Goal: Check status: Check status

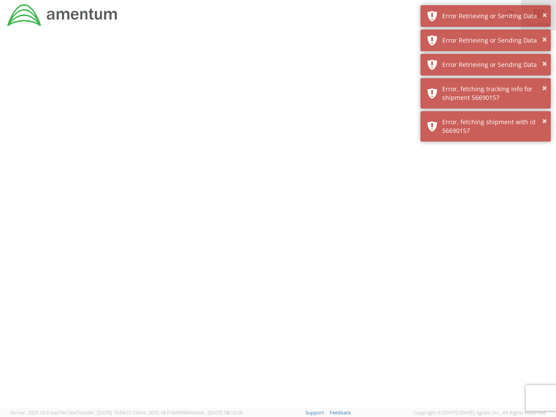
click at [278, 224] on div at bounding box center [278, 218] width 556 height 377
click at [486, 16] on div "Error Retrieving or Sending Data" at bounding box center [493, 16] width 102 height 9
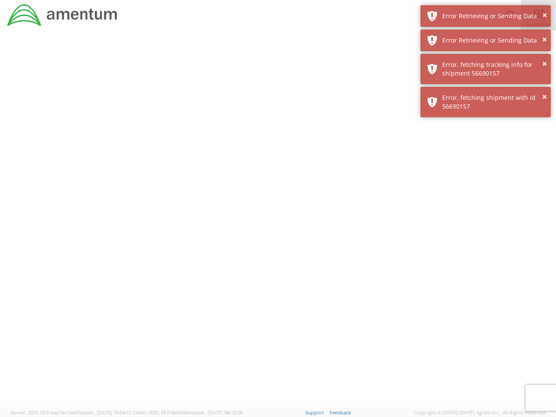
click at [486, 40] on div "Error Retrieving or Sending Data" at bounding box center [493, 40] width 102 height 9
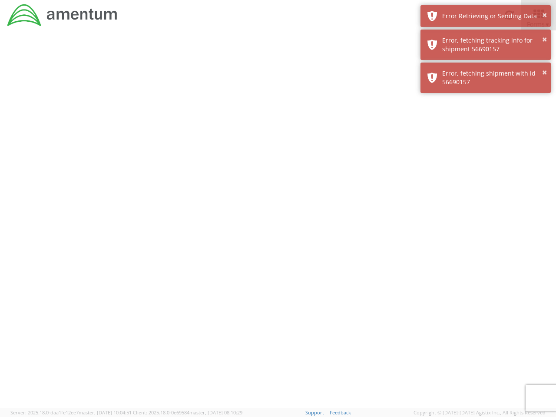
click at [486, 65] on div "× Error, fetching shipment with id 56690157" at bounding box center [485, 78] width 130 height 30
click at [486, 93] on div at bounding box center [278, 218] width 556 height 377
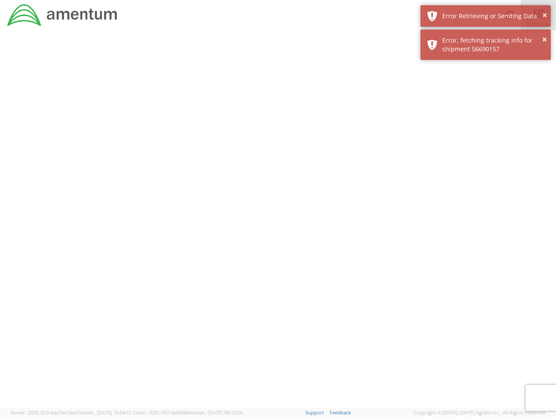
click at [486, 126] on div at bounding box center [278, 218] width 556 height 377
